Goal: Information Seeking & Learning: Stay updated

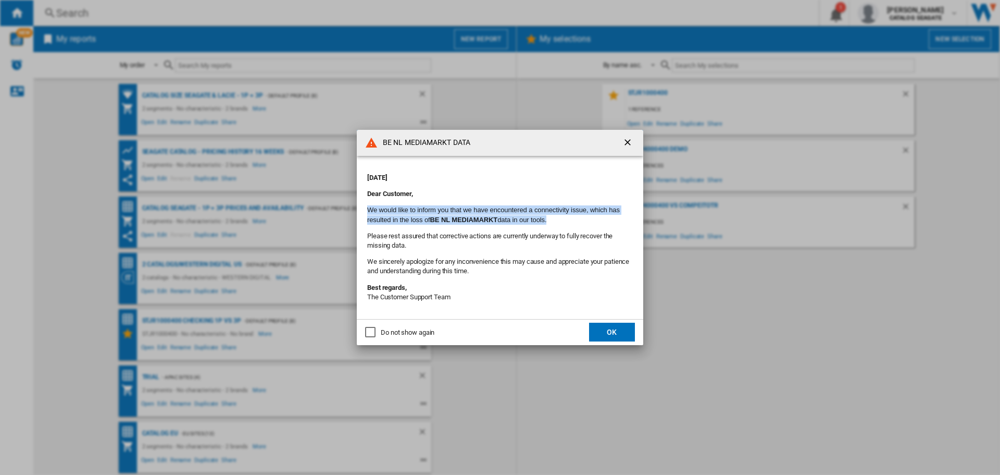
drag, startPoint x: 368, startPoint y: 210, endPoint x: 584, endPoint y: 216, distance: 215.8
click at [584, 216] on p "We would like to inform you that we have encountered a connectivity issue, whic…" at bounding box center [500, 214] width 266 height 19
copy p "We would like to inform you that we have encountered a connectivity issue, whic…"
drag, startPoint x: 494, startPoint y: 222, endPoint x: 487, endPoint y: 221, distance: 7.4
click at [494, 222] on b "BE NL MEDIAMARKT" at bounding box center [464, 220] width 68 height 8
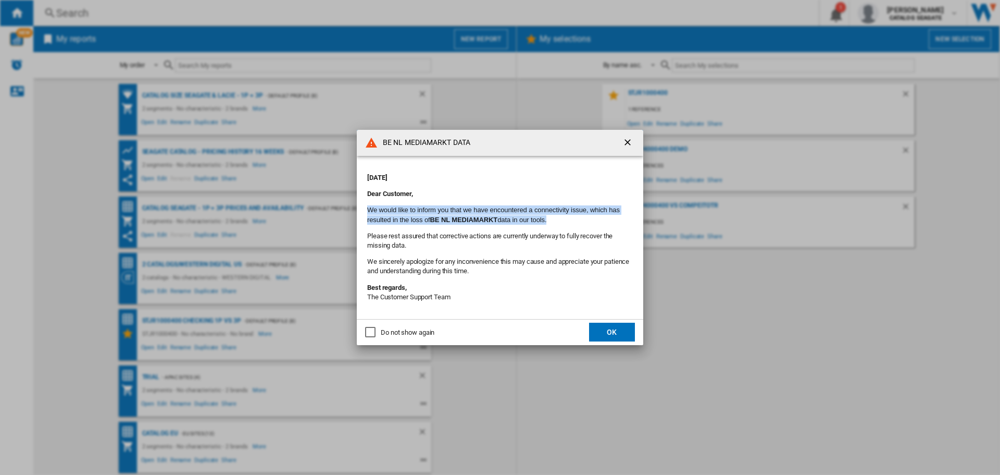
click at [439, 220] on b "BE NL MEDIAMARKT" at bounding box center [464, 220] width 68 height 8
drag, startPoint x: 455, startPoint y: 220, endPoint x: 502, endPoint y: 220, distance: 46.9
click at [498, 220] on b "BE NL MEDIAMARKT" at bounding box center [464, 220] width 68 height 8
copy b "MEDIAMARKT"
click at [425, 239] on p "Please rest assured that corrective actions are currently underway to fully rec…" at bounding box center [500, 240] width 266 height 19
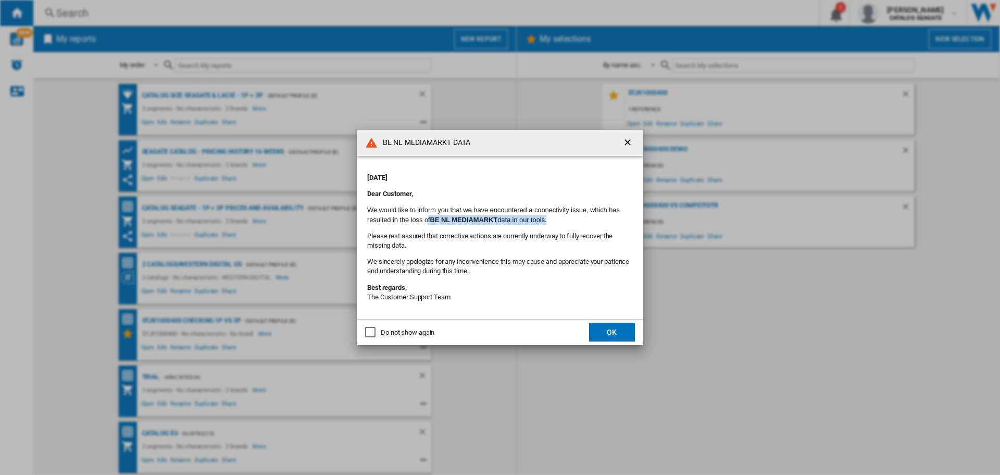
drag, startPoint x: 427, startPoint y: 219, endPoint x: 576, endPoint y: 217, distance: 149.0
click at [576, 217] on p "We would like to inform you that we have encountered a connectivity issue, whic…" at bounding box center [500, 214] width 266 height 19
click at [535, 224] on span "BE NL MEDIAMARKT data in our tools." at bounding box center [488, 220] width 117 height 8
click at [434, 227] on div "[DATE] Dear Customer, We would like to inform you that we have encountered a co…" at bounding box center [500, 237] width 266 height 142
drag, startPoint x: 432, startPoint y: 221, endPoint x: 550, endPoint y: 215, distance: 117.4
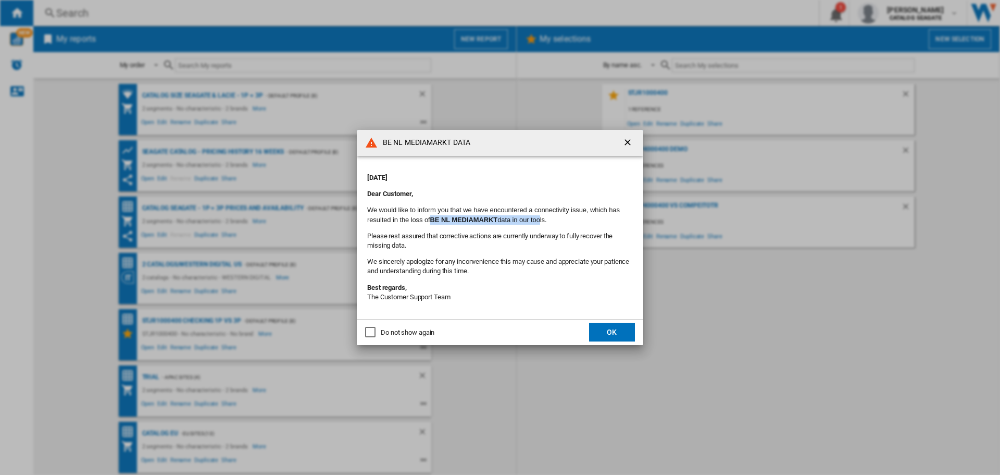
click at [547, 216] on span "BE NL MEDIAMARKT data in our tools." at bounding box center [488, 220] width 117 height 8
